Goal: Task Accomplishment & Management: Use online tool/utility

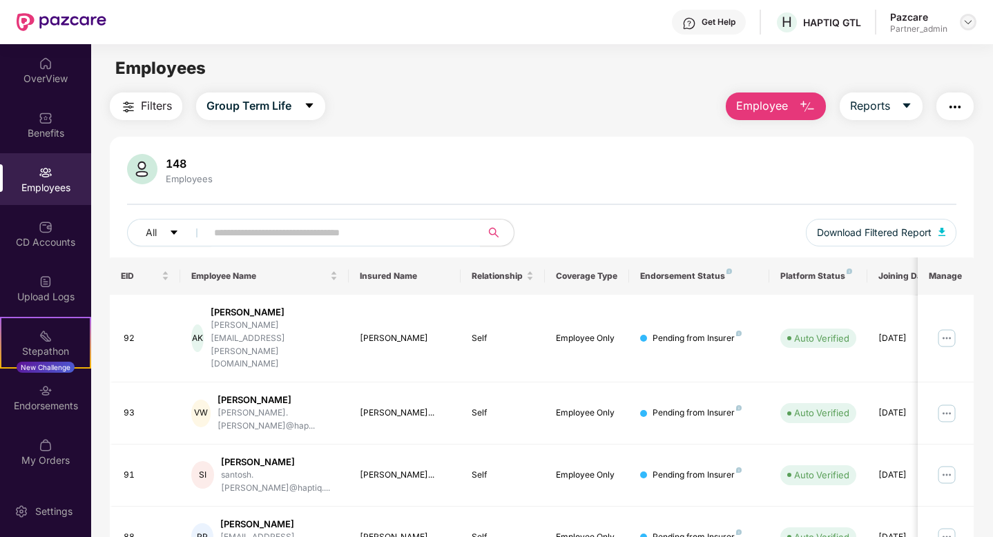
click at [973, 18] on div at bounding box center [968, 22] width 17 height 17
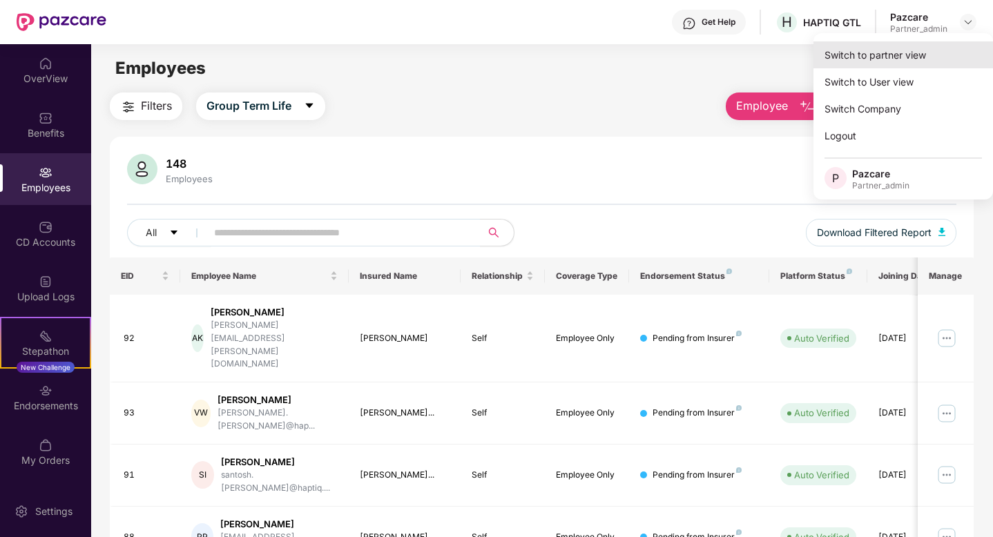
click at [899, 55] on div "Switch to partner view" at bounding box center [902, 54] width 179 height 27
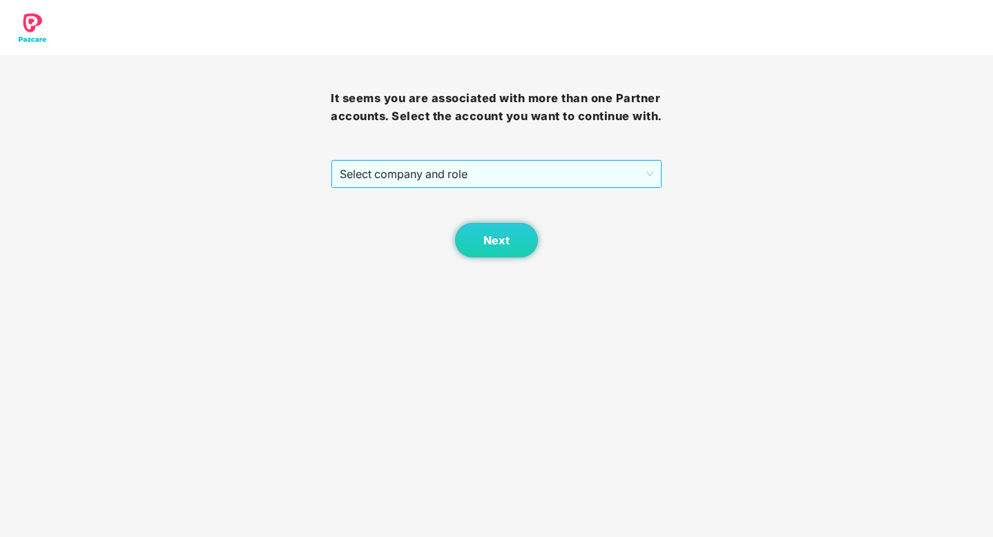
click at [426, 179] on span "Select company and role" at bounding box center [496, 174] width 313 height 26
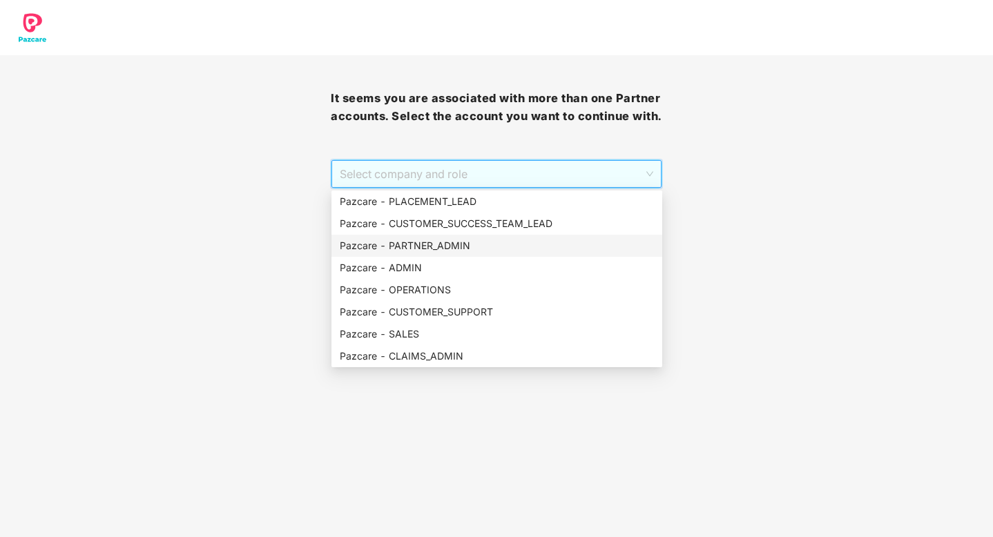
click at [438, 245] on div "Pazcare - PARTNER_ADMIN" at bounding box center [497, 245] width 314 height 15
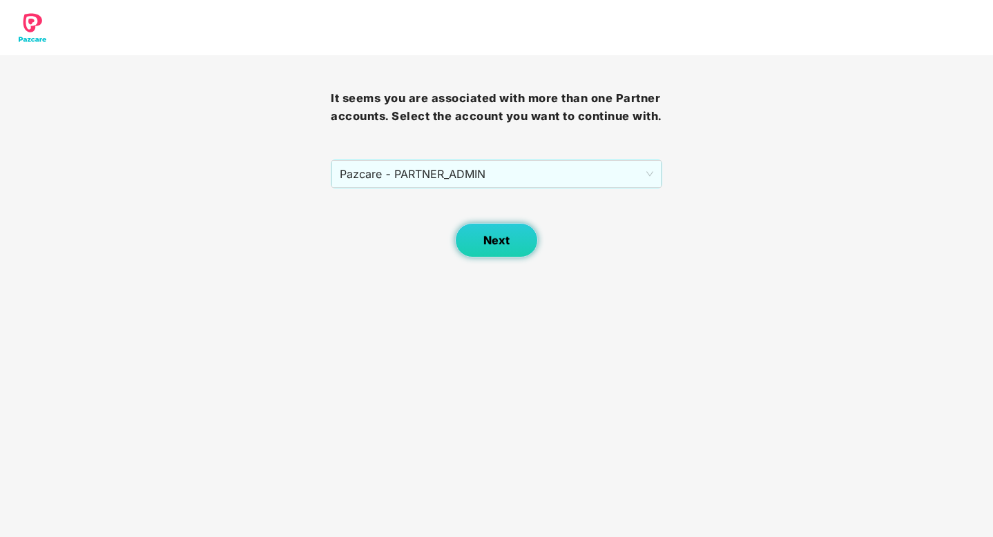
click at [487, 241] on span "Next" at bounding box center [496, 240] width 26 height 13
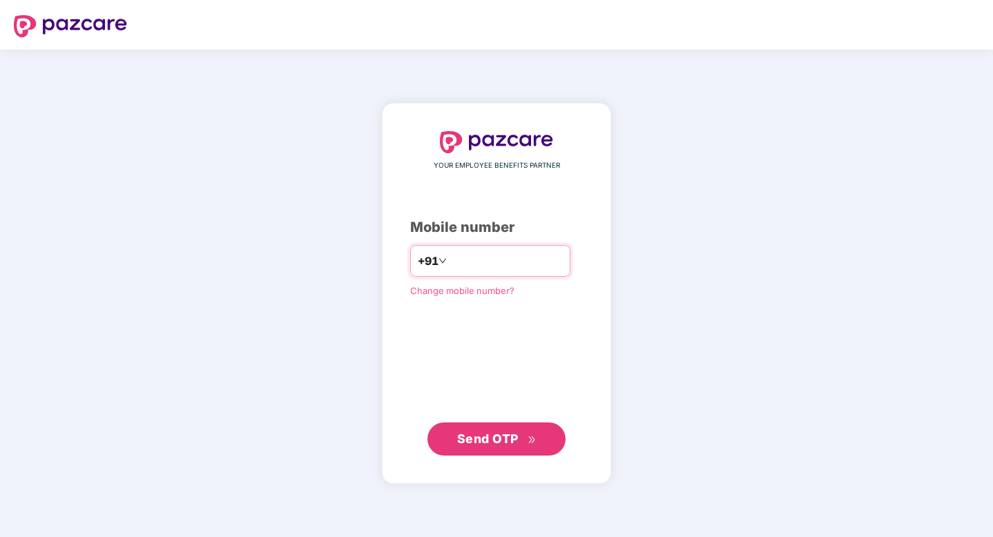
click at [498, 268] on input "number" at bounding box center [505, 261] width 113 height 22
type input "**********"
click at [523, 433] on span "Send OTP" at bounding box center [496, 438] width 79 height 19
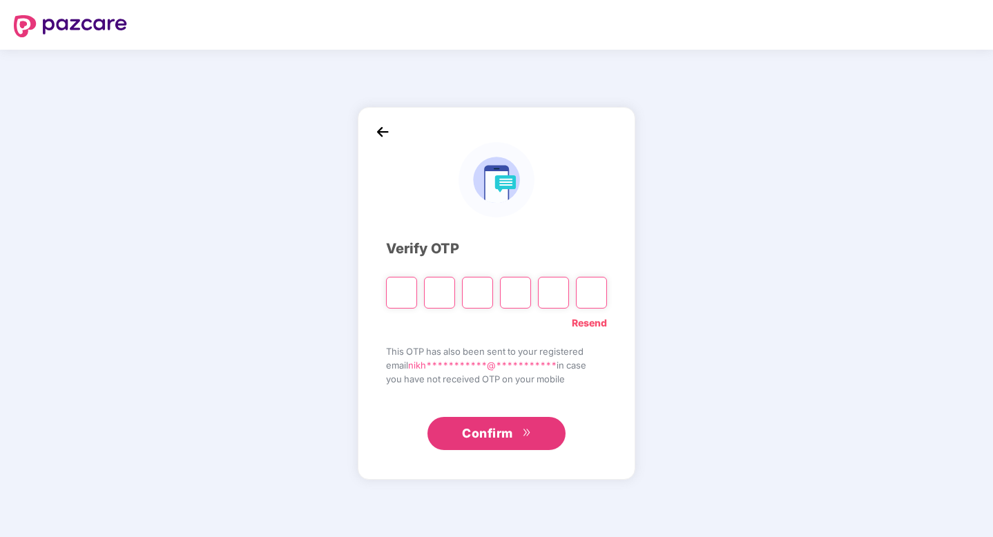
type input "*"
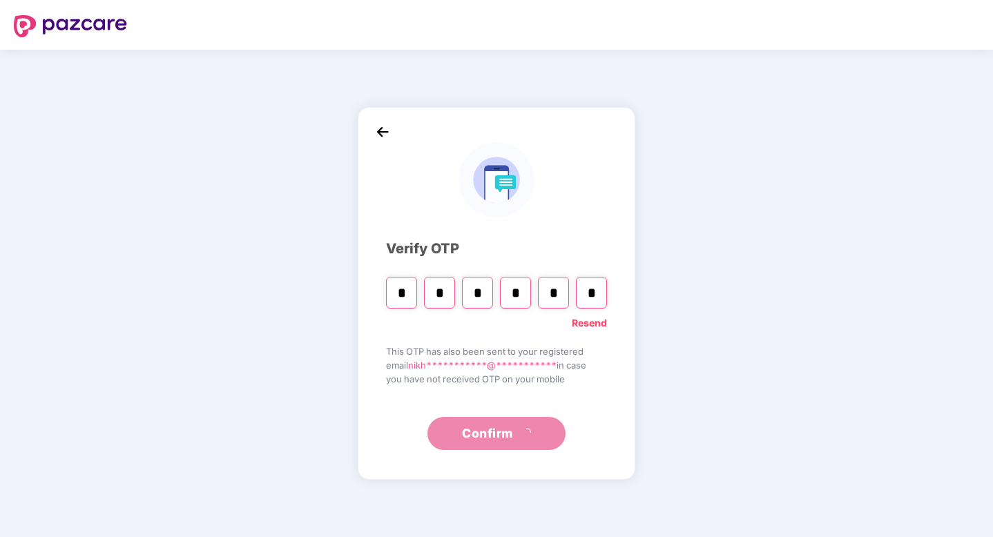
type input "*"
click at [820, 165] on div "**********" at bounding box center [496, 293] width 993 height 487
click at [587, 324] on link "Resend" at bounding box center [589, 322] width 35 height 15
click at [400, 284] on input "Please enter verification code. Digit 1" at bounding box center [401, 293] width 31 height 32
paste input "*"
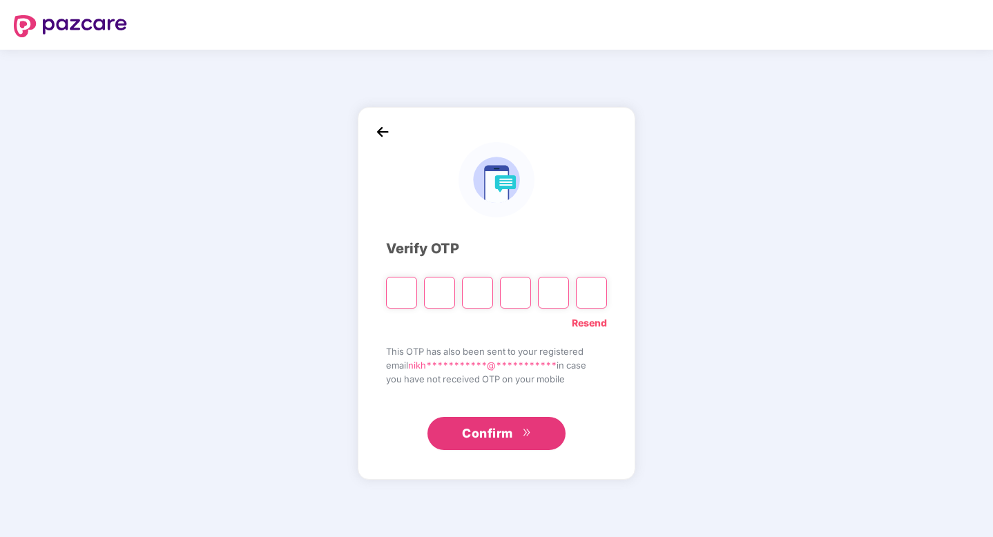
type input "*"
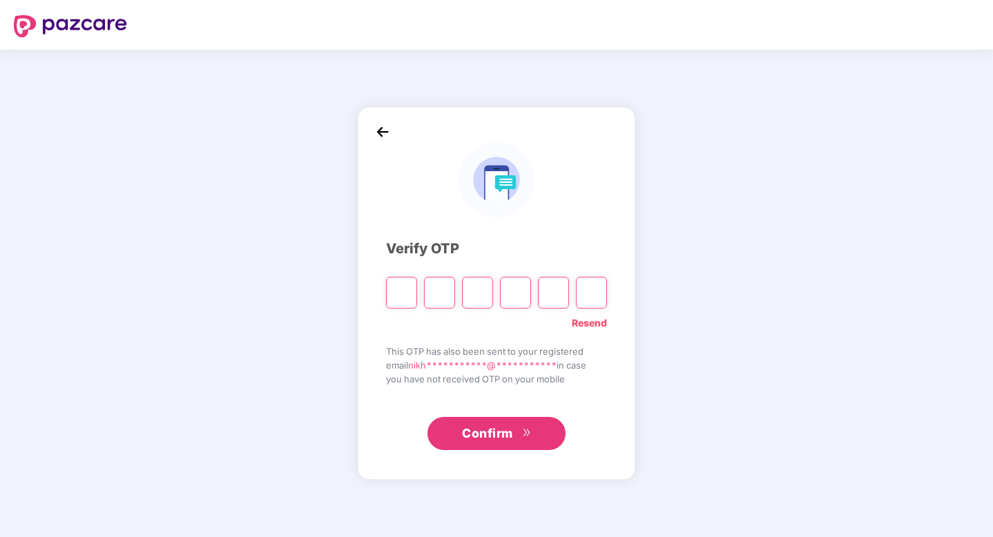
type input "*"
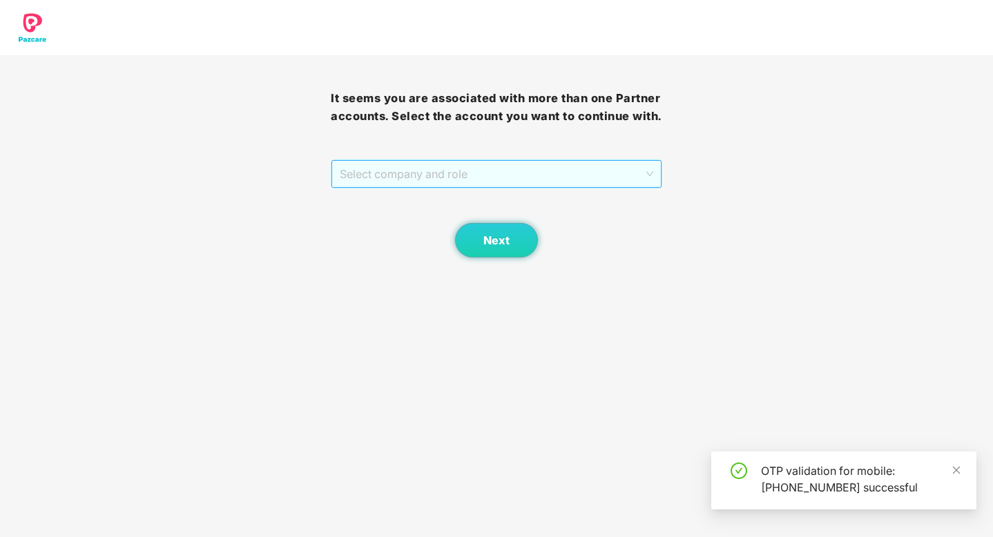
click at [503, 174] on span "Select company and role" at bounding box center [496, 174] width 313 height 26
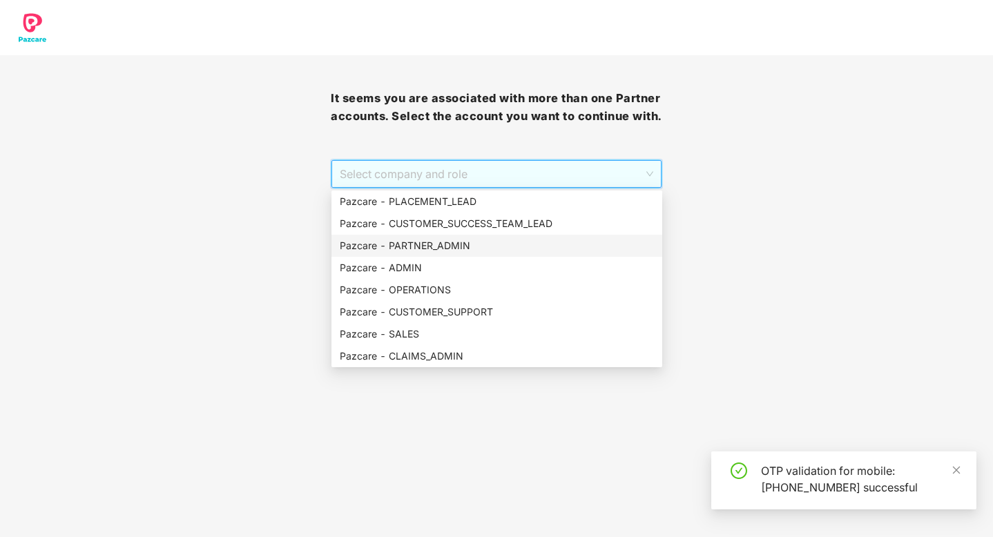
click at [433, 246] on div "Pazcare - PARTNER_ADMIN" at bounding box center [497, 245] width 314 height 15
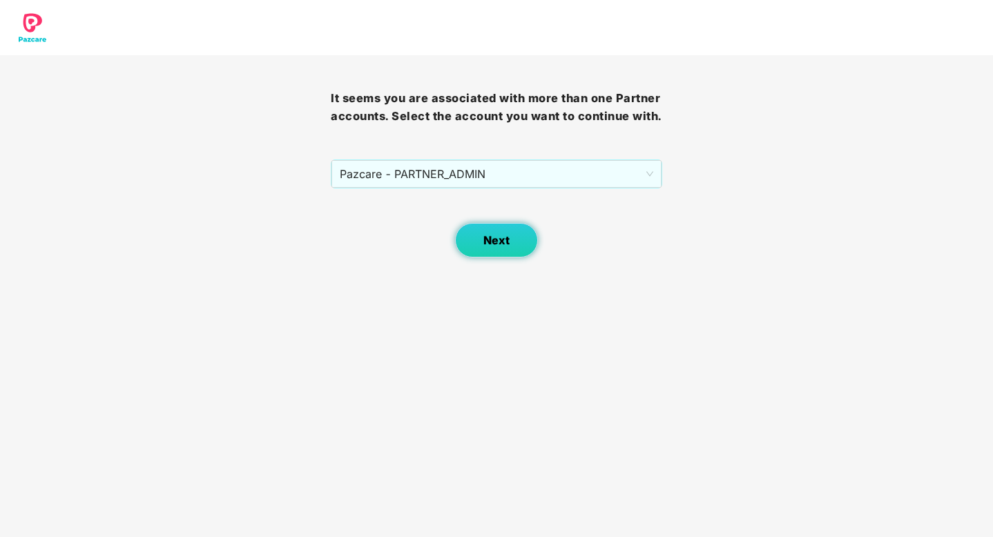
click at [511, 232] on button "Next" at bounding box center [496, 240] width 83 height 35
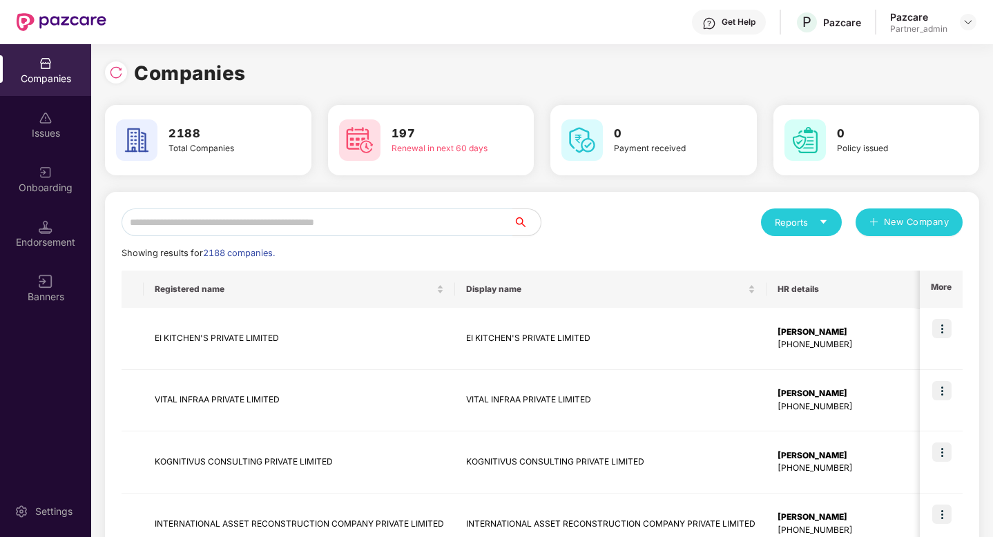
click at [48, 181] on div "Onboarding" at bounding box center [45, 188] width 91 height 14
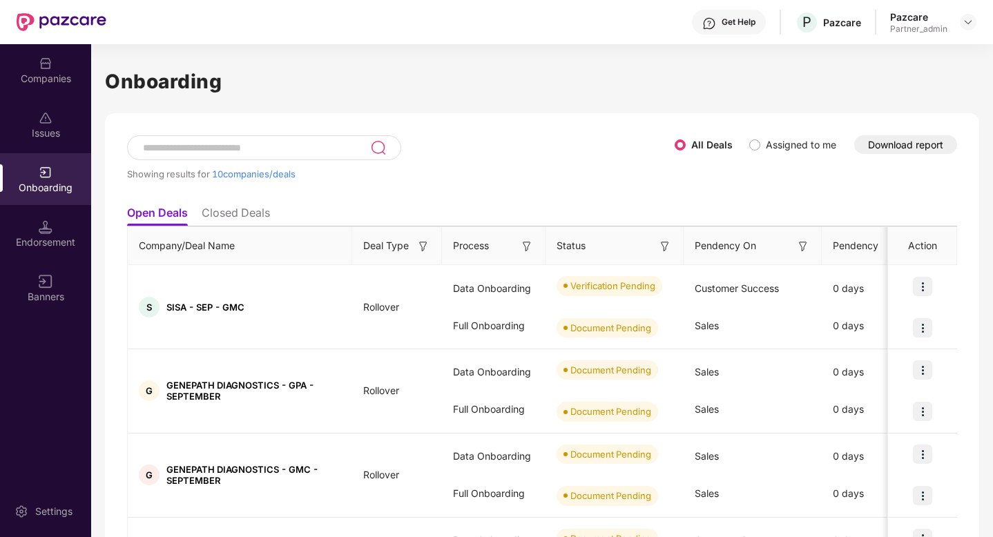
click at [525, 248] on img at bounding box center [527, 247] width 14 height 14
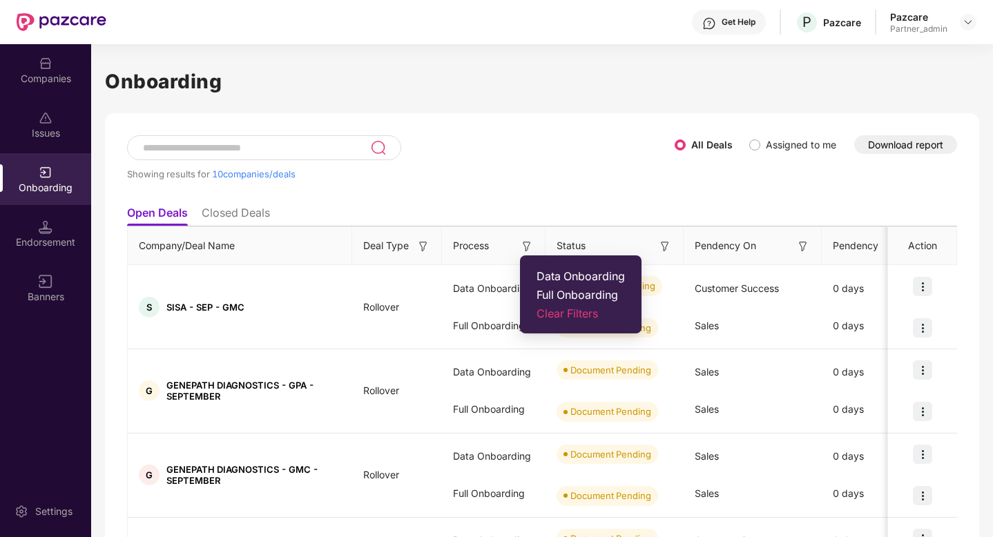
click at [560, 278] on span "Data Onboarding" at bounding box center [580, 276] width 88 height 14
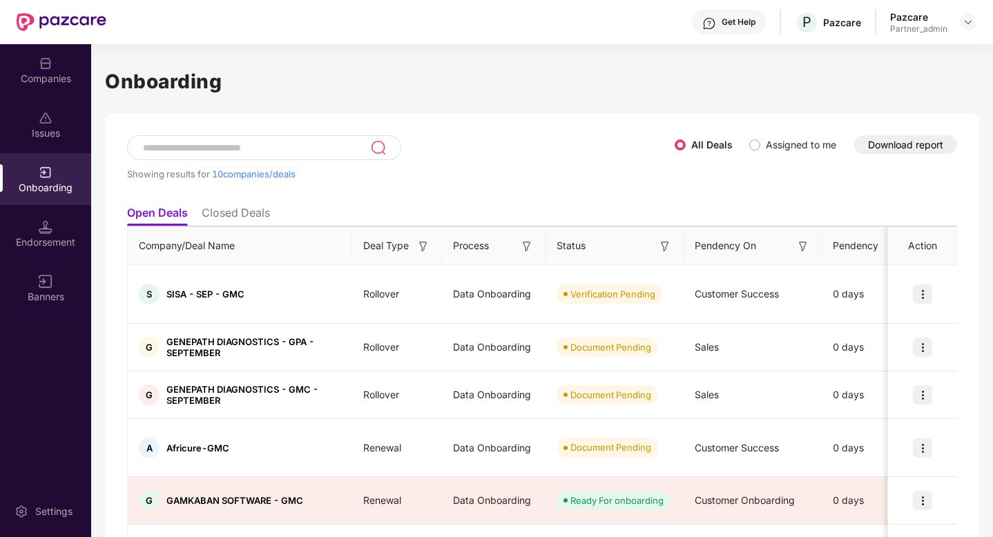
click at [659, 247] on img at bounding box center [665, 247] width 14 height 14
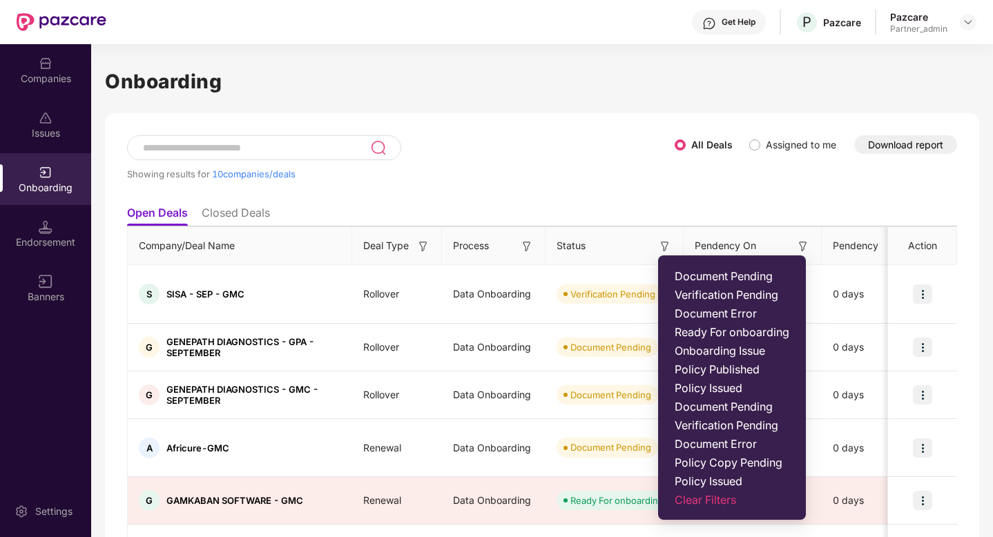
click at [700, 293] on span "Verification Pending" at bounding box center [731, 295] width 115 height 14
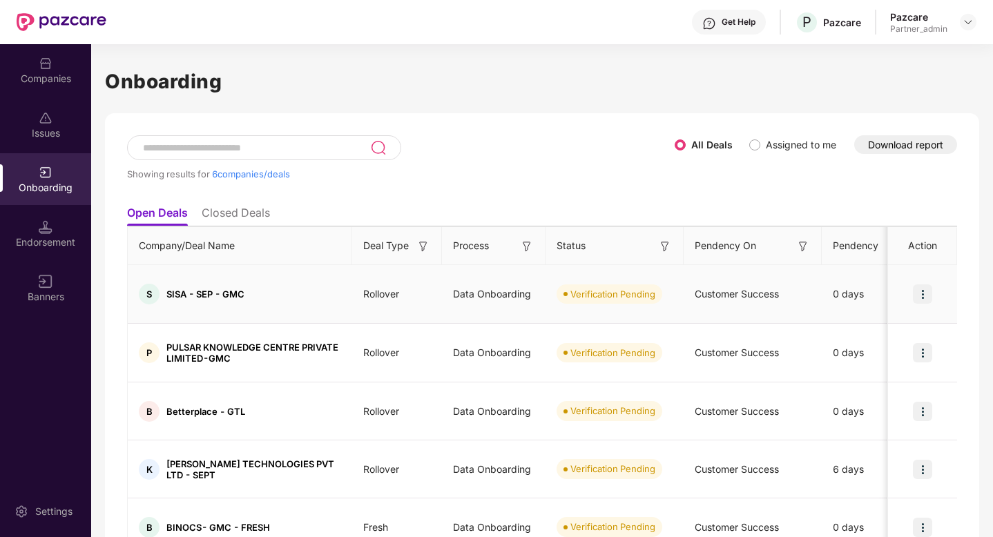
scroll to position [33, 0]
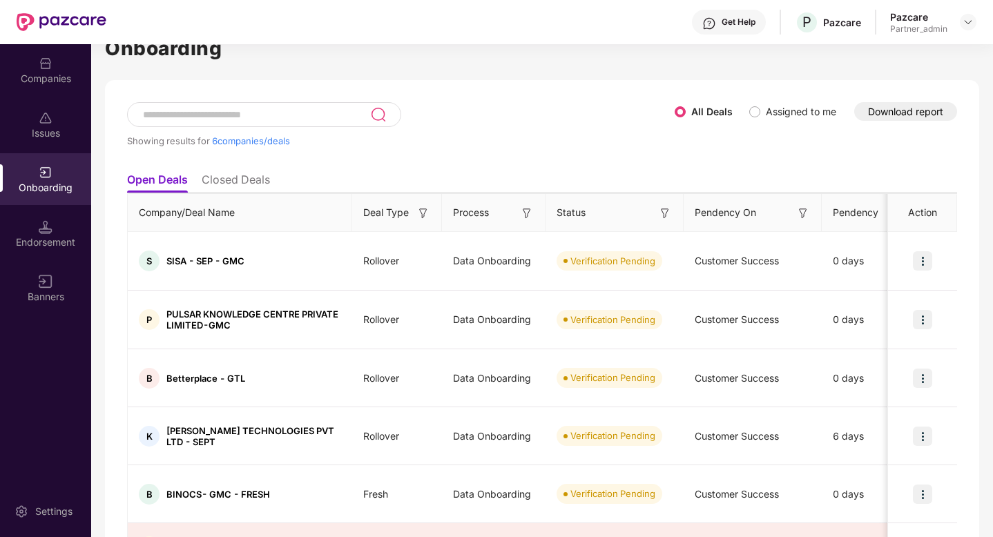
click at [662, 211] on img at bounding box center [665, 213] width 14 height 14
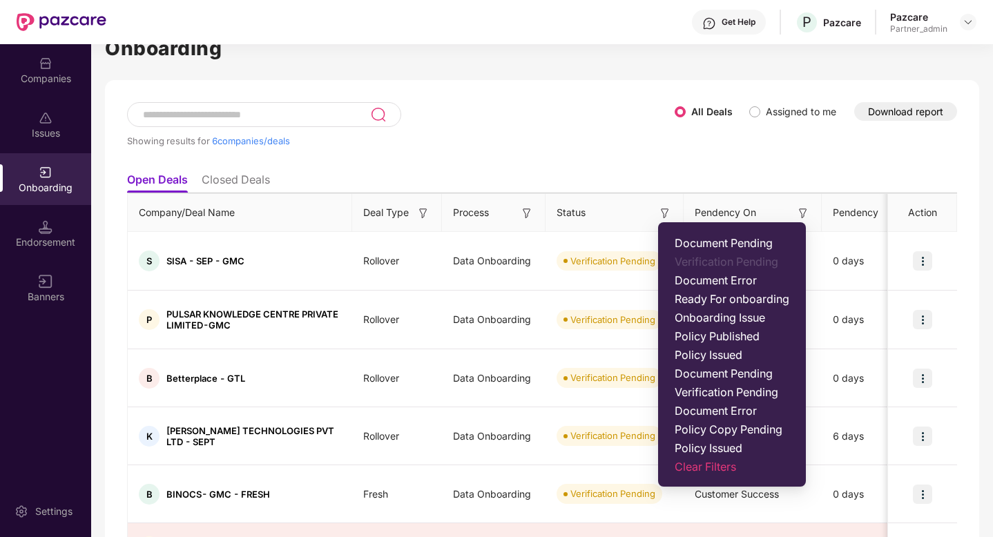
click at [690, 278] on span "Document Error" at bounding box center [731, 280] width 115 height 14
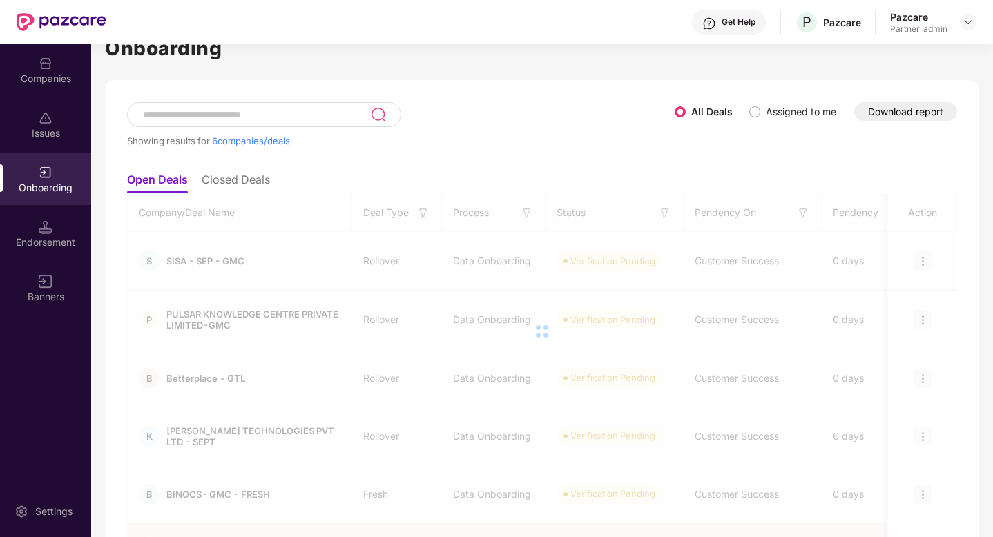
scroll to position [0, 0]
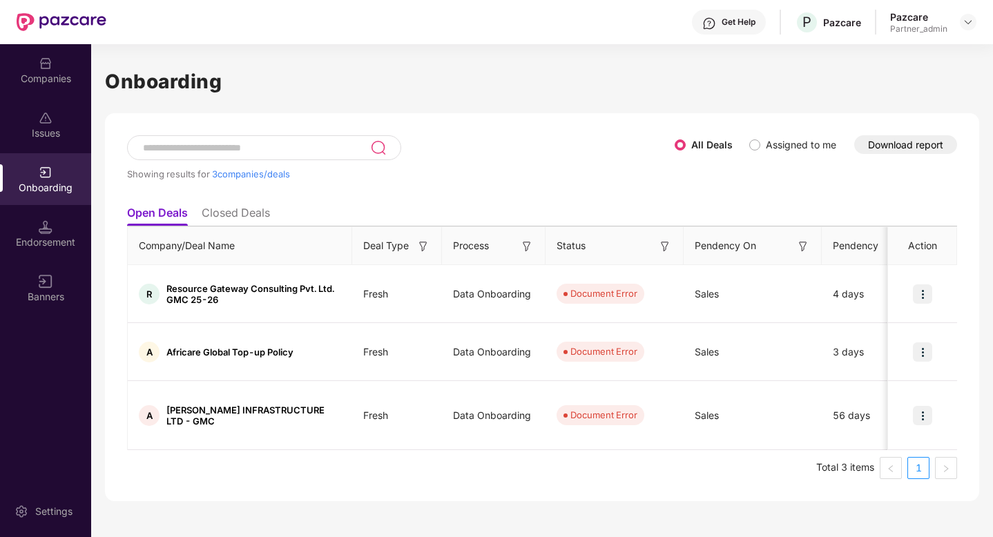
click at [661, 249] on img at bounding box center [665, 247] width 14 height 14
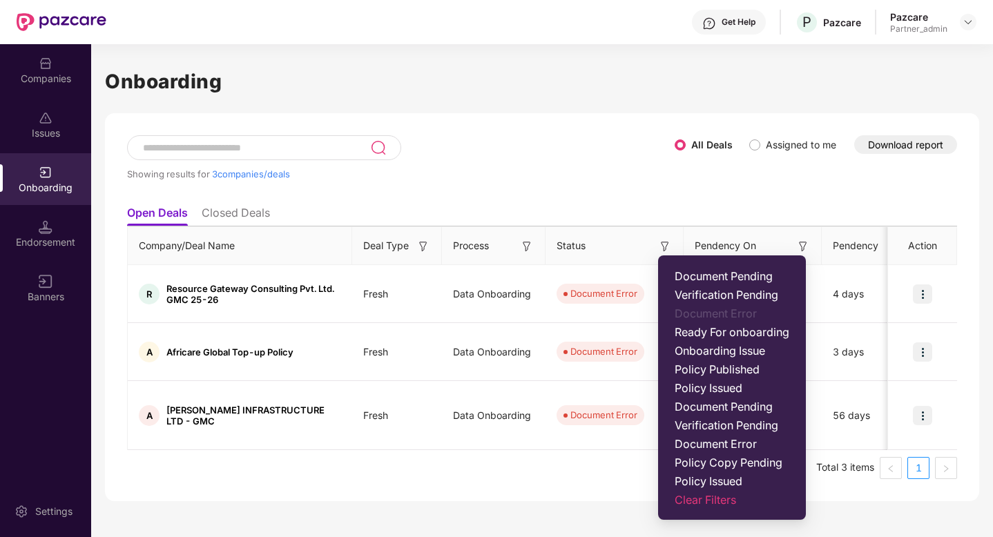
click at [719, 280] on span "Document Pending" at bounding box center [731, 276] width 115 height 14
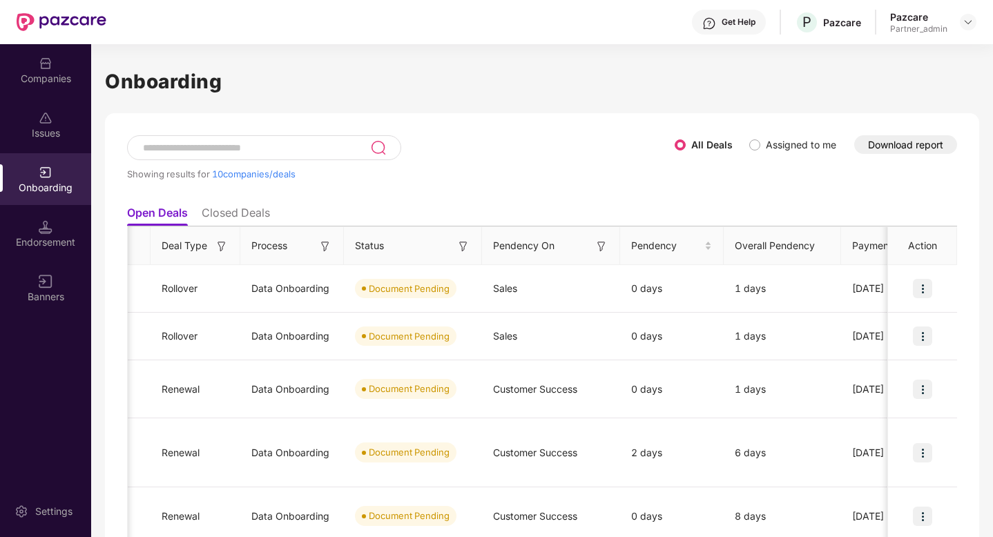
click at [469, 242] on img at bounding box center [463, 247] width 14 height 14
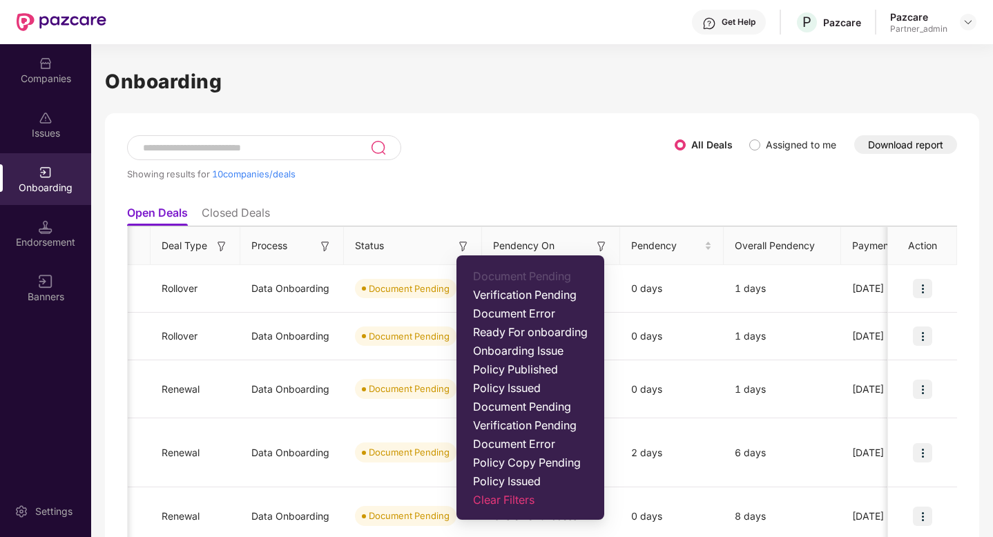
click at [513, 196] on div "Showing results for 10 companies/deals" at bounding box center [400, 167] width 547 height 64
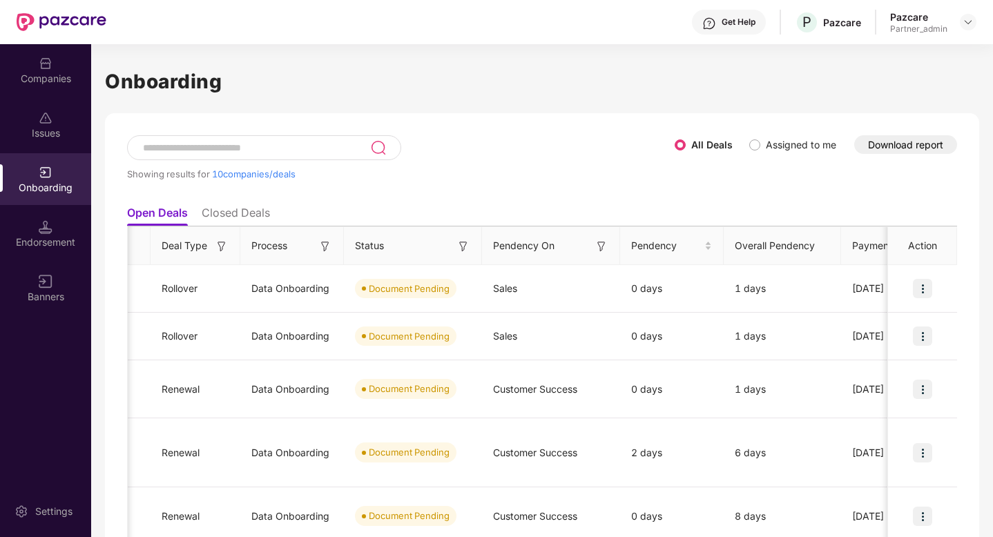
click at [458, 241] on img at bounding box center [463, 247] width 14 height 14
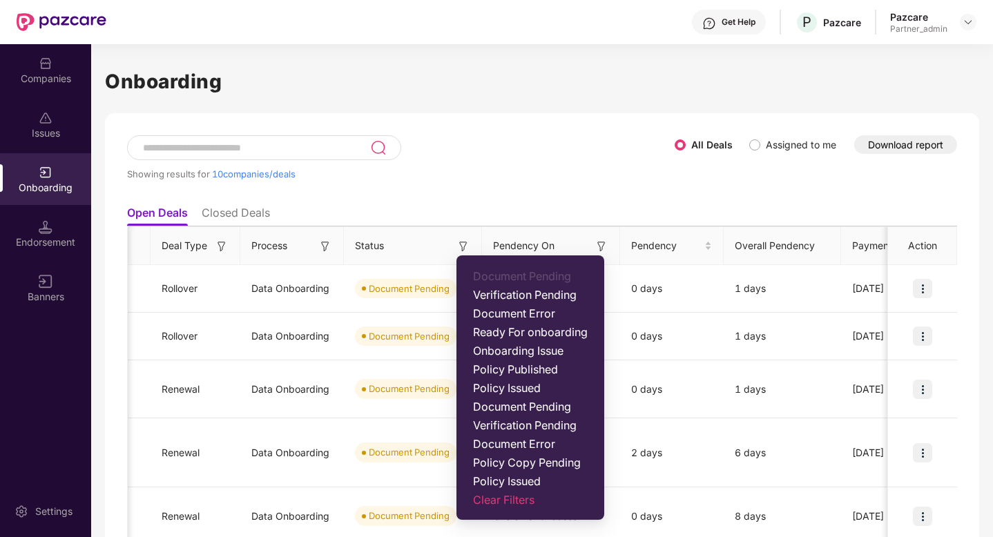
click at [396, 179] on div "Showing results for 10 companies/deals" at bounding box center [400, 167] width 547 height 64
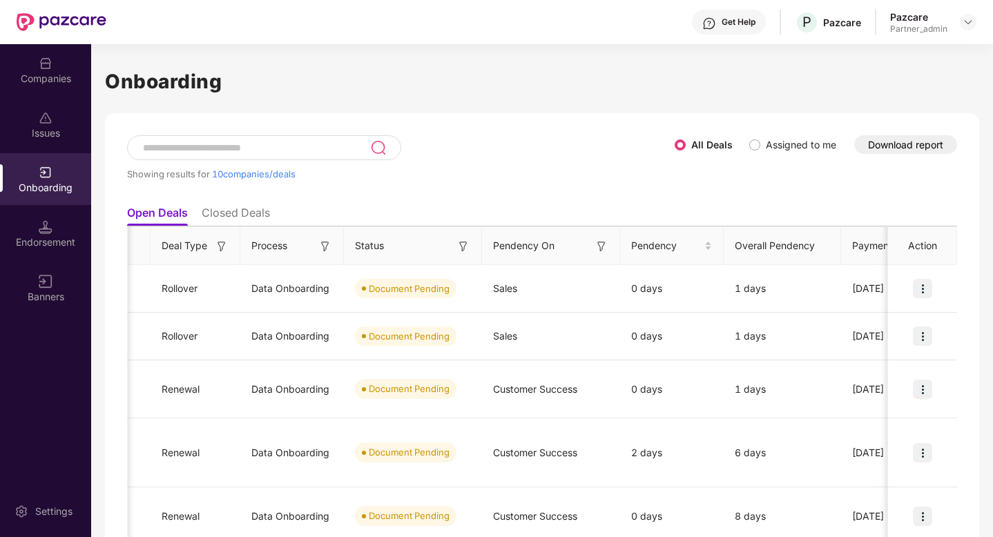
click at [324, 250] on img at bounding box center [325, 247] width 14 height 14
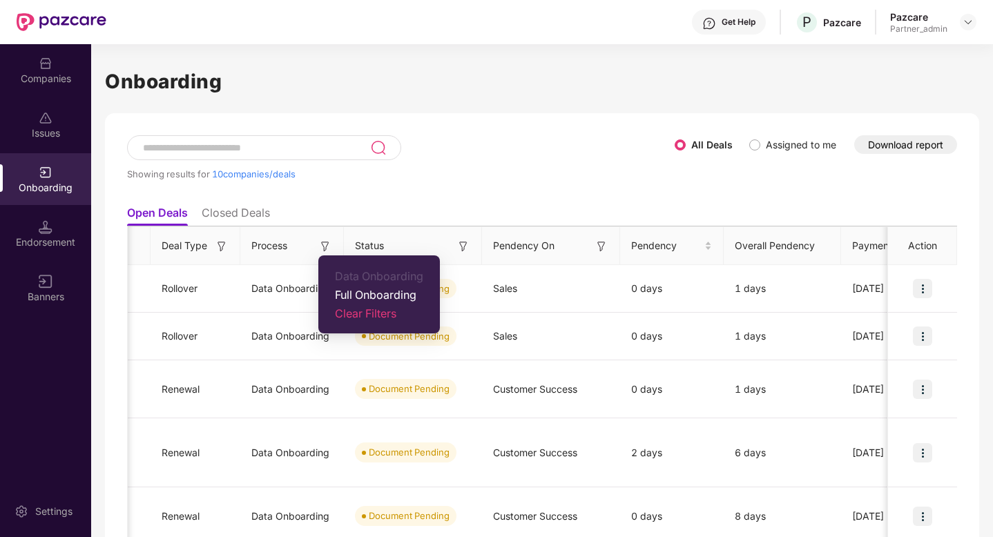
click at [372, 299] on span "Full Onboarding" at bounding box center [379, 295] width 88 height 14
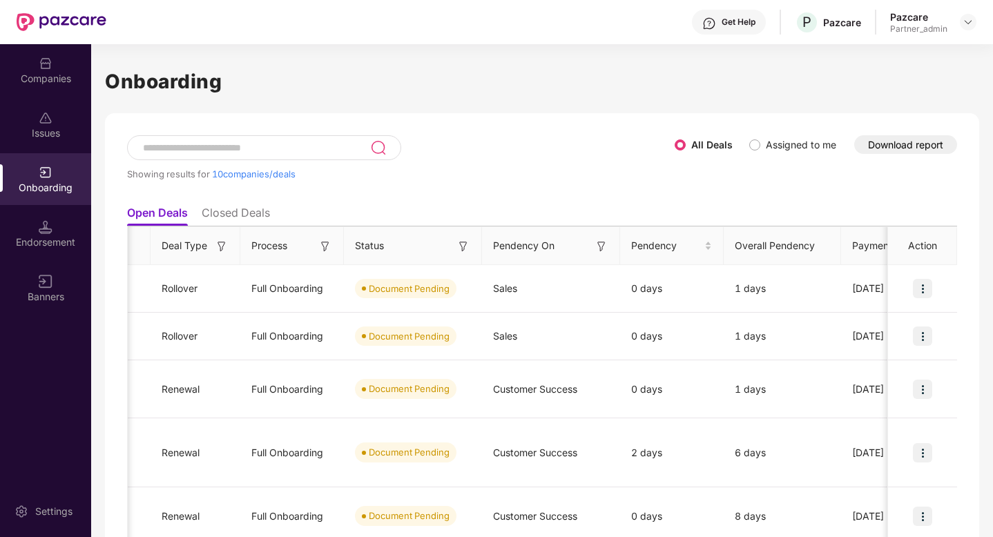
click at [456, 248] on div "Status" at bounding box center [412, 245] width 115 height 15
click at [460, 245] on img at bounding box center [463, 247] width 14 height 14
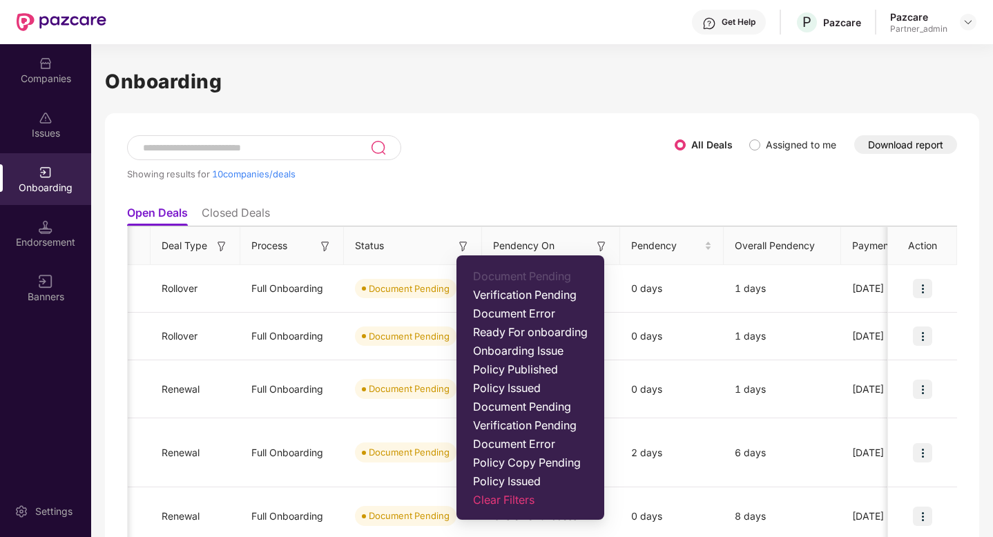
click at [533, 460] on span "Policy Copy Pending" at bounding box center [530, 463] width 115 height 14
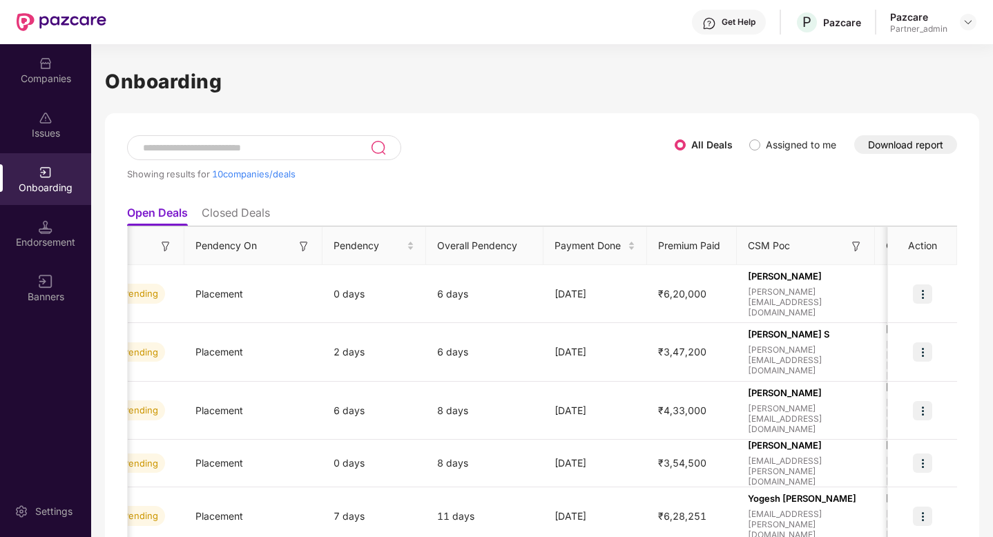
click at [480, 246] on th "Overall Pendency" at bounding box center [484, 246] width 117 height 38
click at [498, 240] on th "Overall Pendency" at bounding box center [484, 246] width 117 height 38
click at [472, 242] on th "Overall Pendency" at bounding box center [484, 246] width 117 height 38
click at [503, 245] on th "Overall Pendency" at bounding box center [484, 246] width 117 height 38
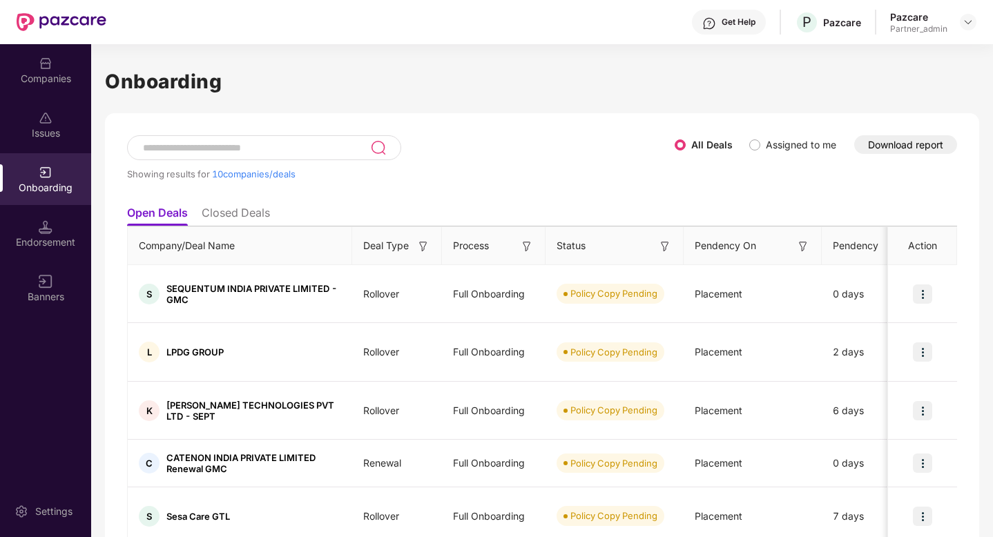
click at [893, 143] on button "Download report" at bounding box center [905, 144] width 103 height 19
